Goal: Entertainment & Leisure: Consume media (video, audio)

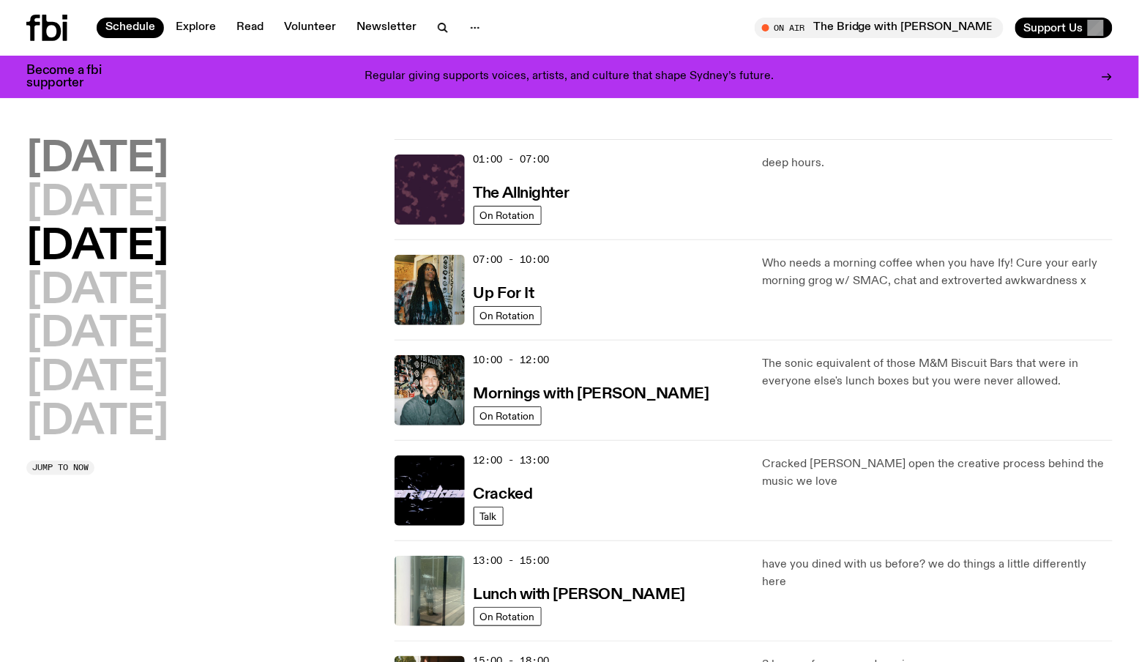
click at [97, 160] on h2 "[DATE]" at bounding box center [97, 159] width 142 height 41
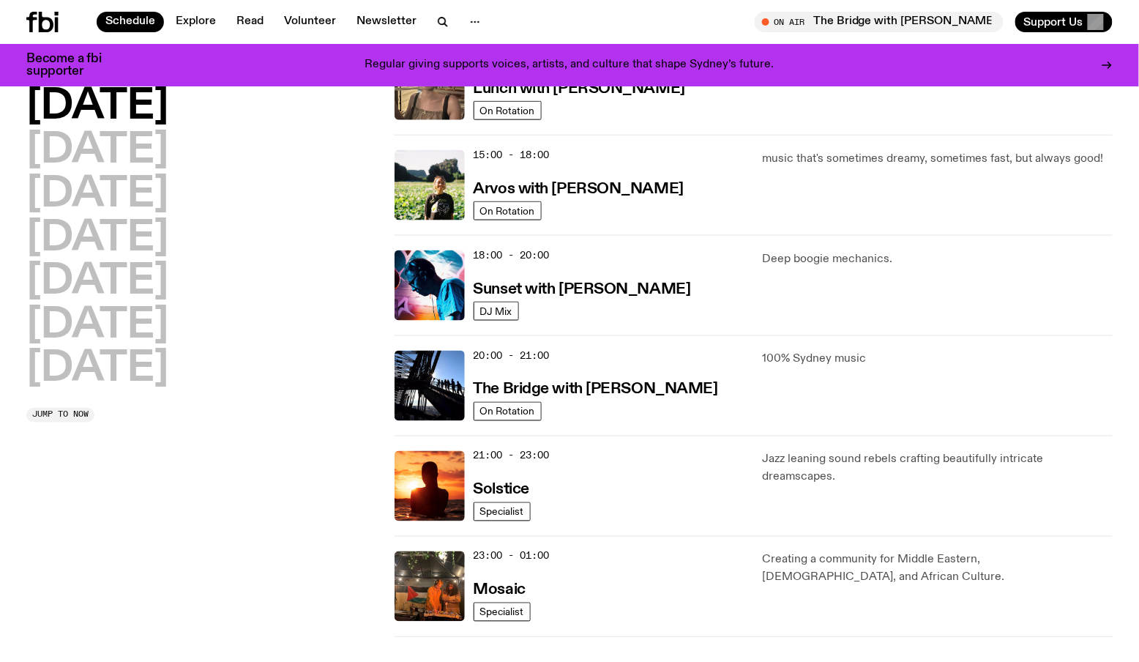
scroll to position [565, 0]
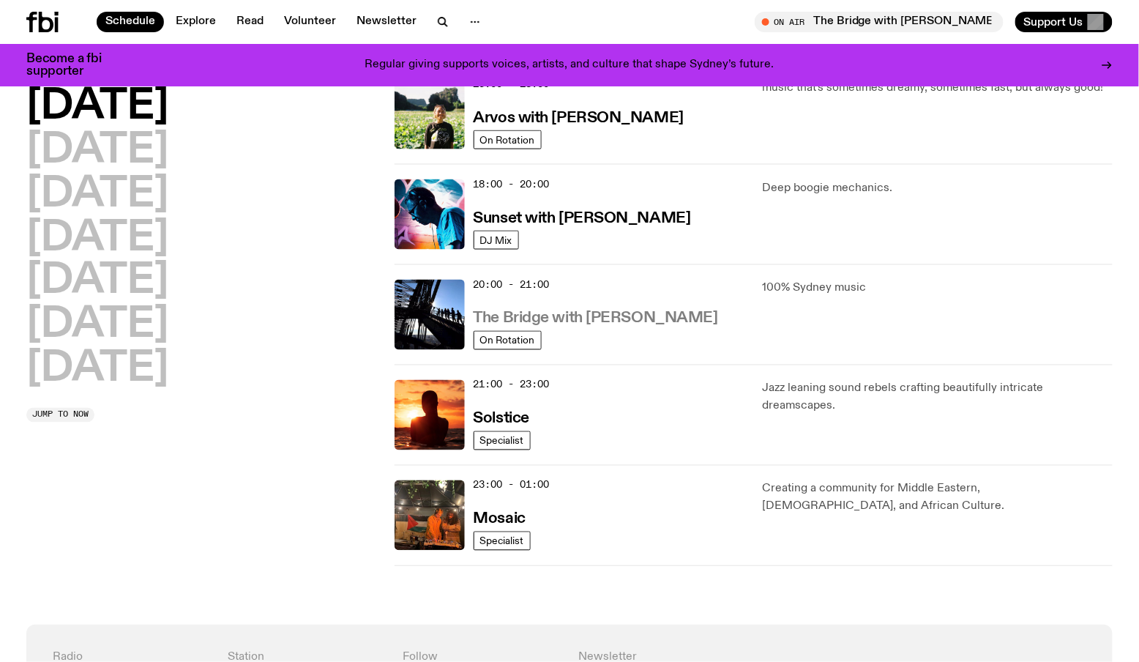
click at [638, 315] on h3 "The Bridge with [PERSON_NAME]" at bounding box center [595, 318] width 244 height 15
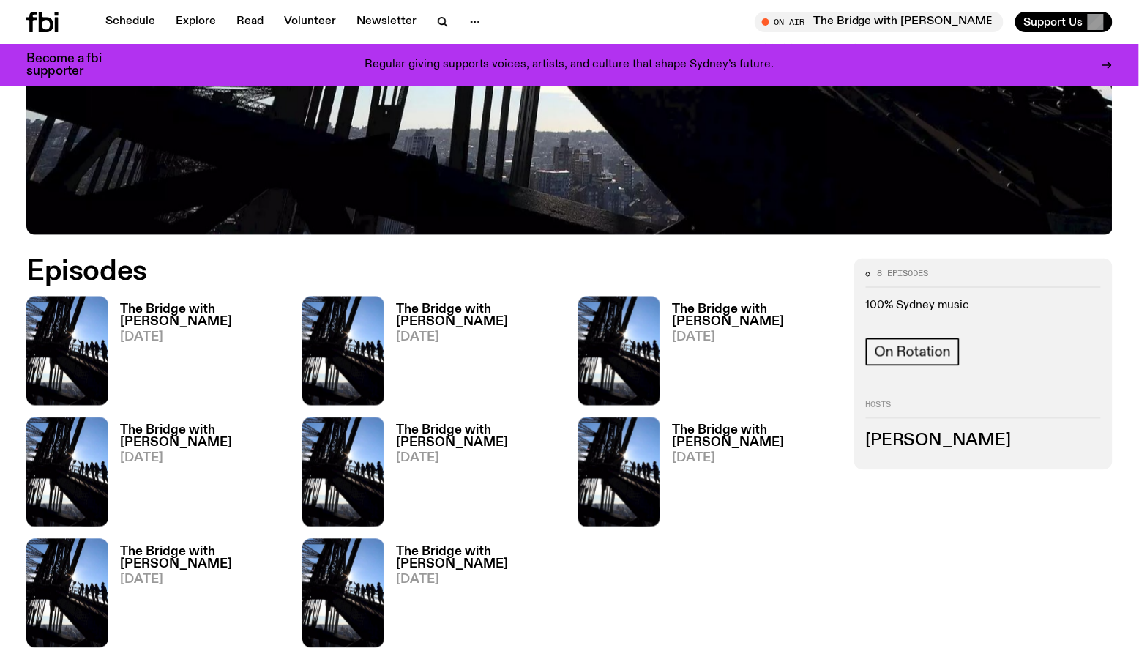
scroll to position [604, 0]
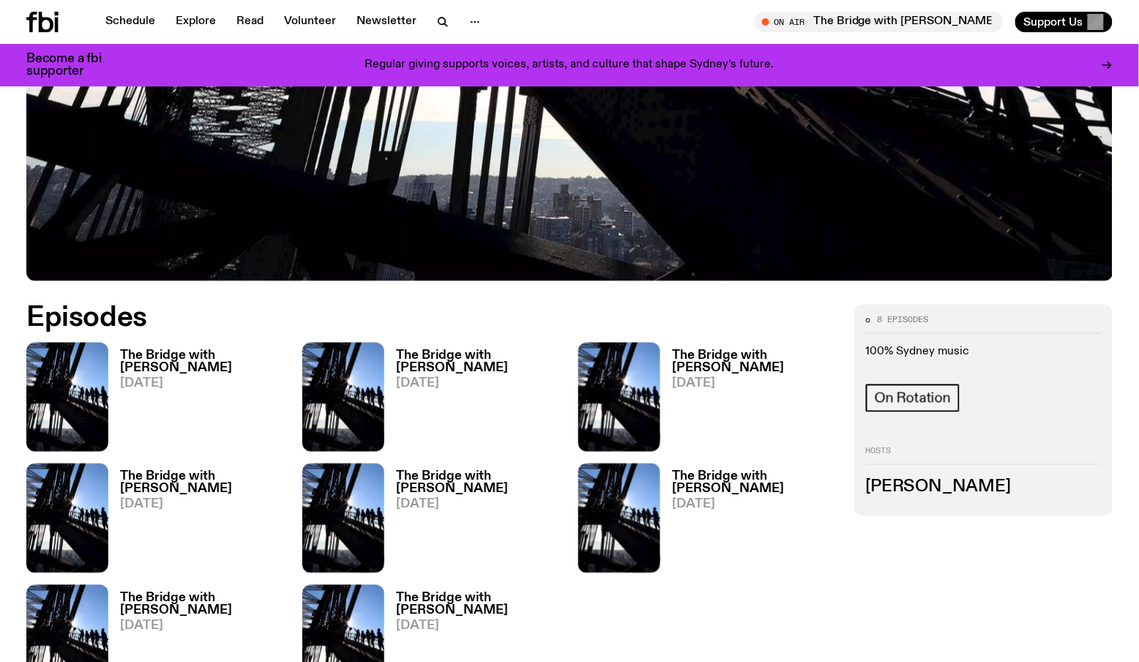
click at [138, 350] on h3 "The Bridge with [PERSON_NAME]" at bounding box center [202, 362] width 165 height 25
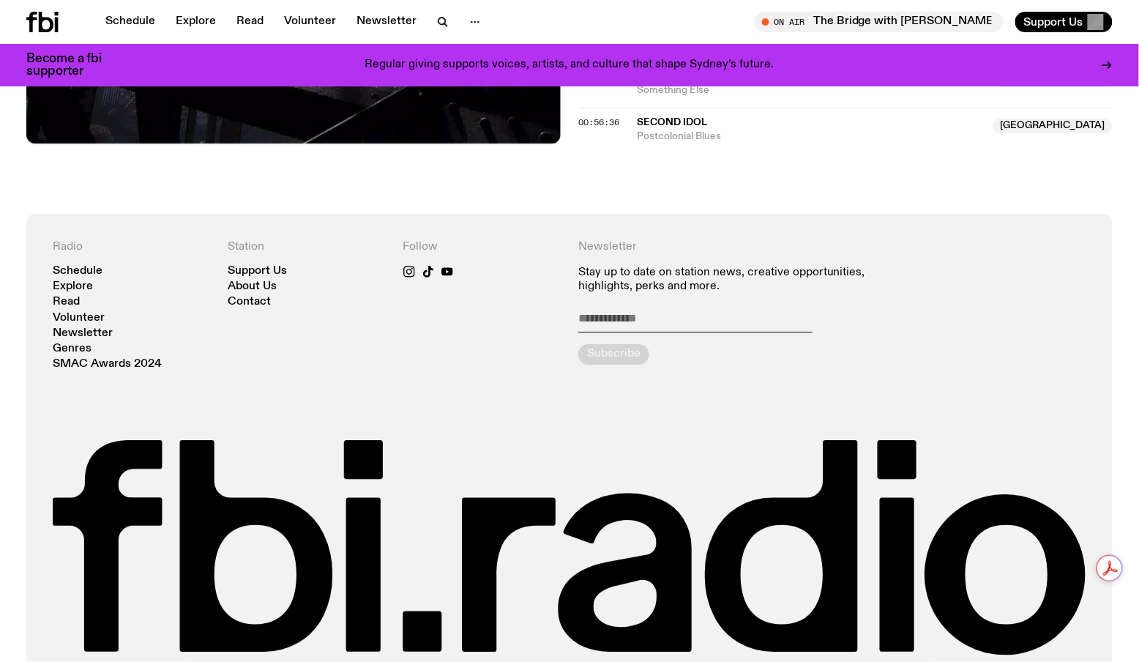
scroll to position [1308, 0]
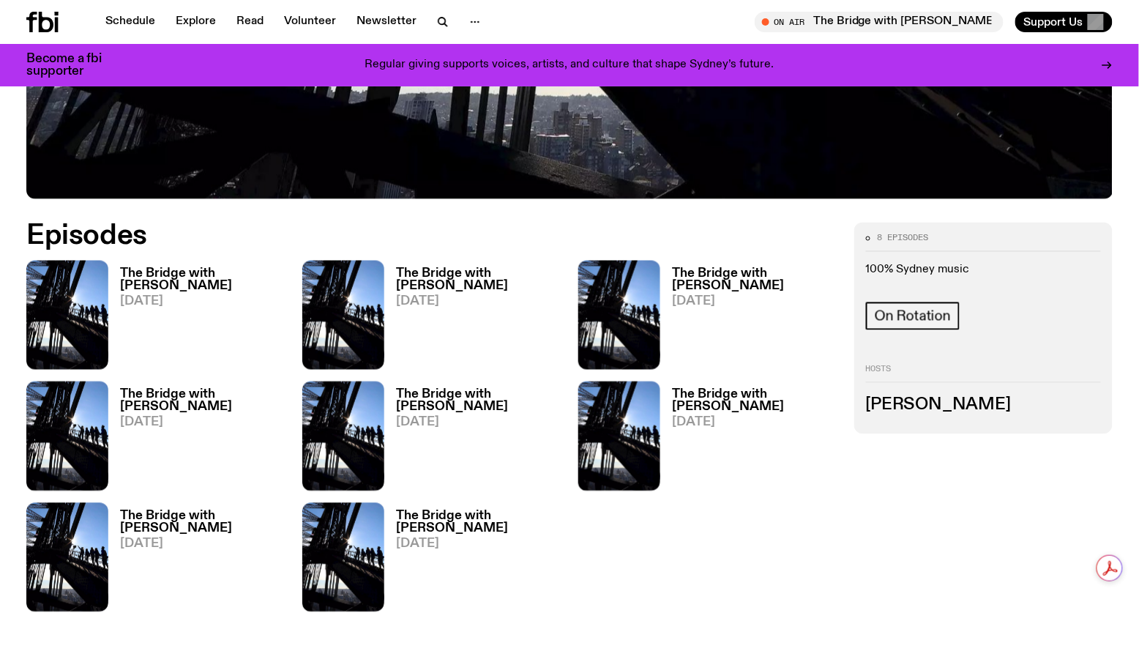
scroll to position [700, 0]
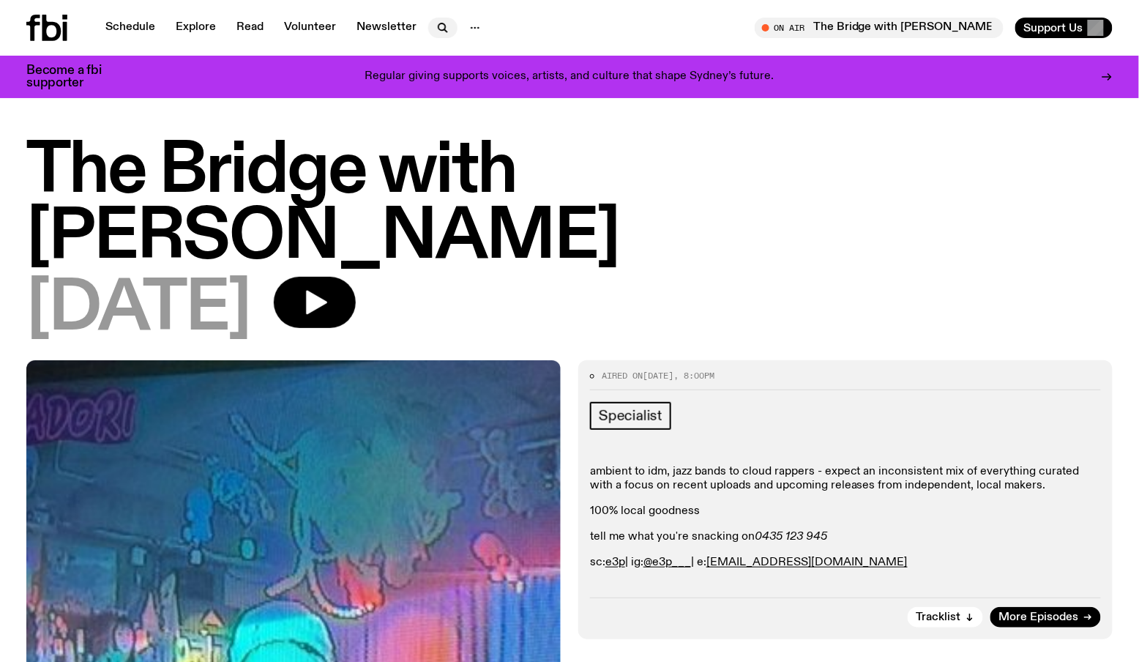
click at [438, 18] on button "button" at bounding box center [442, 28] width 29 height 20
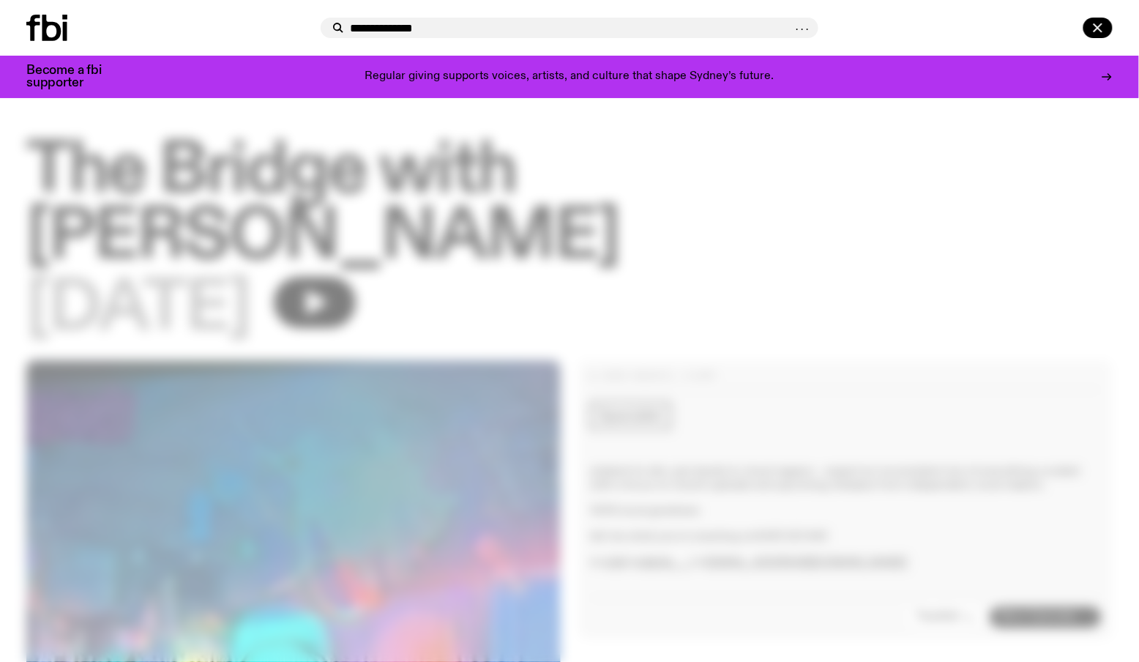
type input "**********"
